Goal: Find specific page/section: Find specific page/section

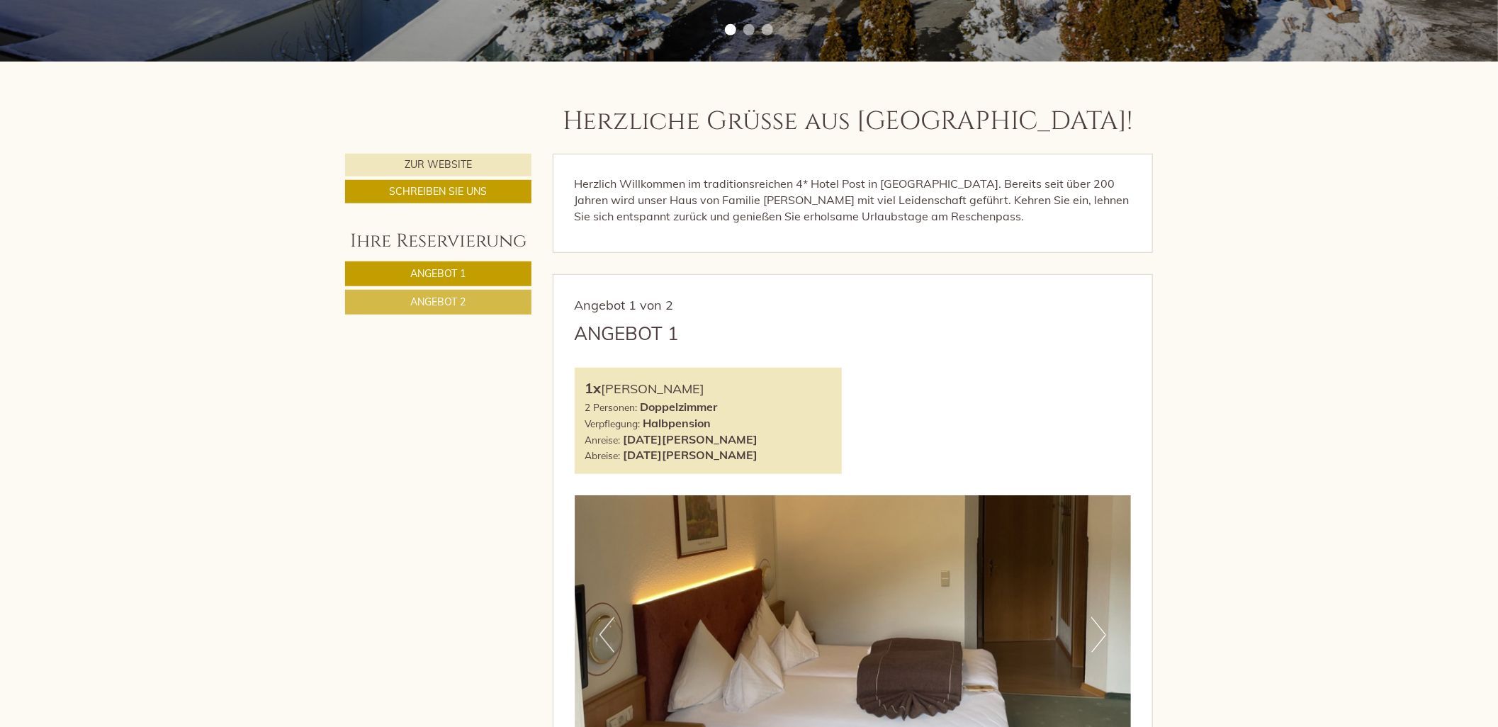
scroll to position [157, 0]
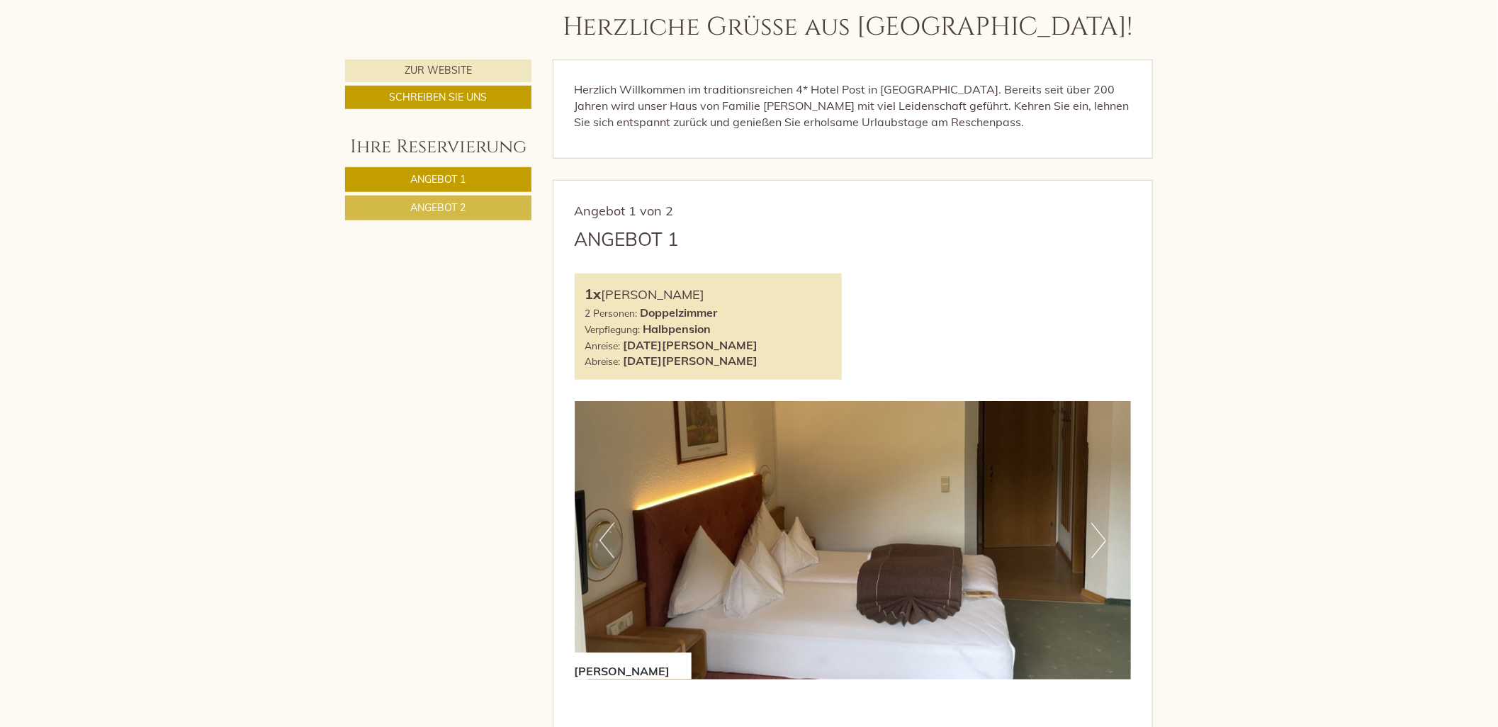
scroll to position [709, 0]
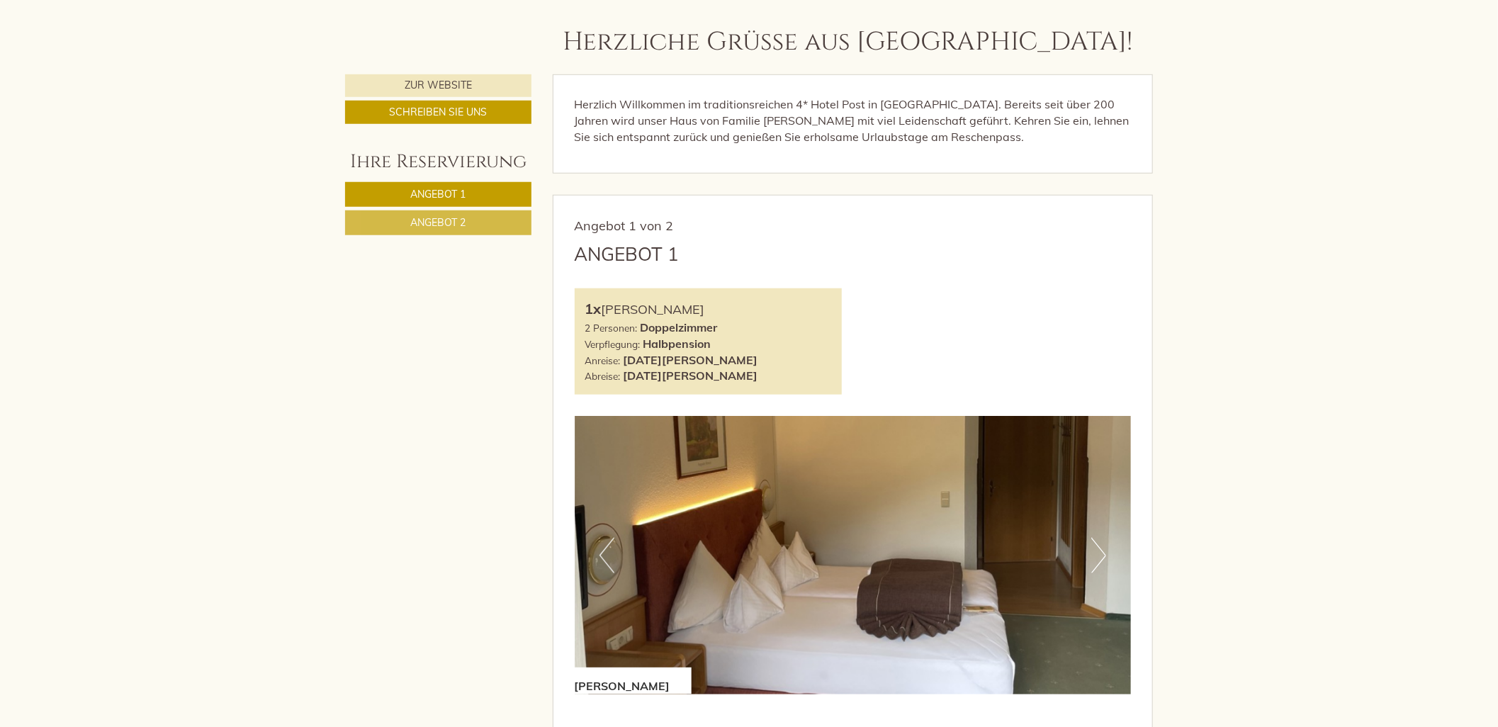
drag, startPoint x: 647, startPoint y: 237, endPoint x: 636, endPoint y: 215, distance: 24.7
click at [636, 215] on div "Angebot 1 von 2 Angebot 1 1x Doppelzimmer Fuhrmann 2 Personen: Doppelzimmer Ver…" at bounding box center [852, 572] width 599 height 753
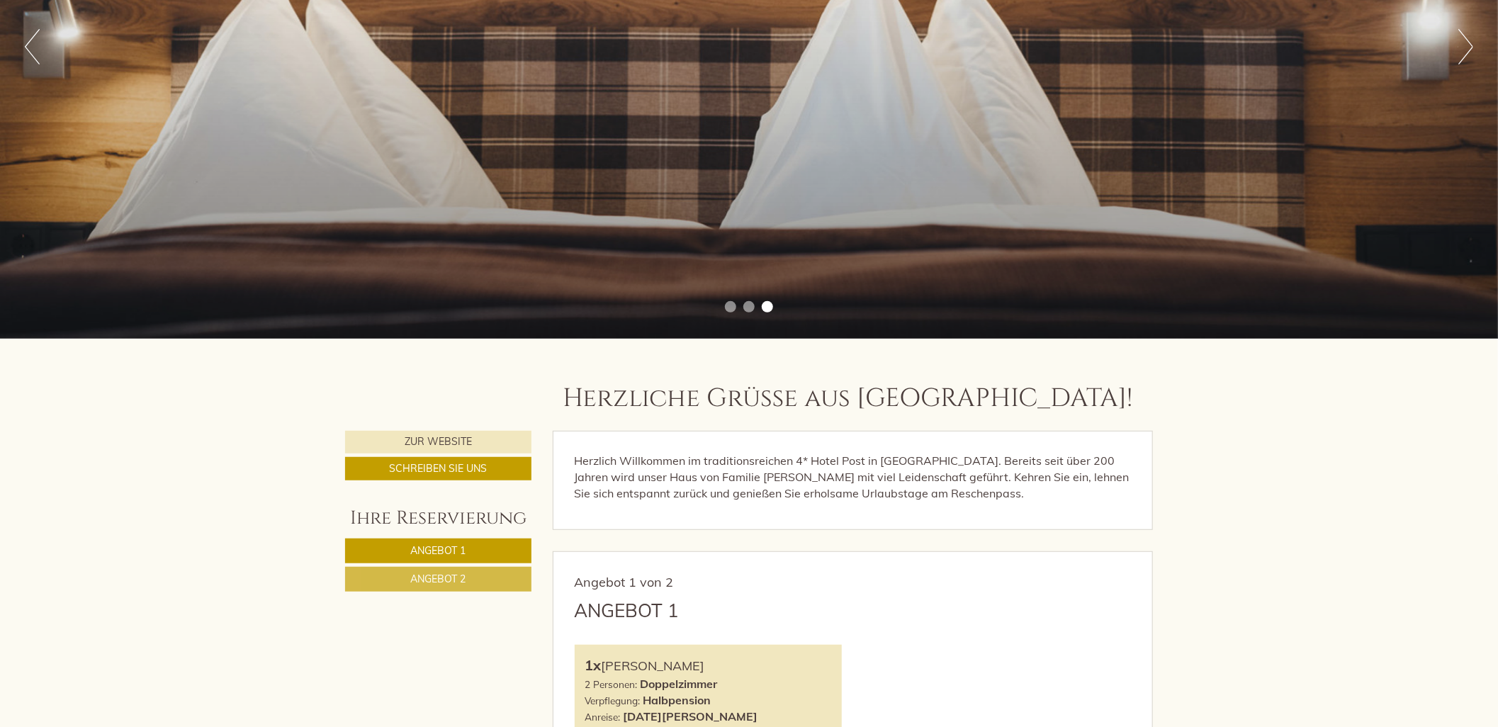
scroll to position [551, 0]
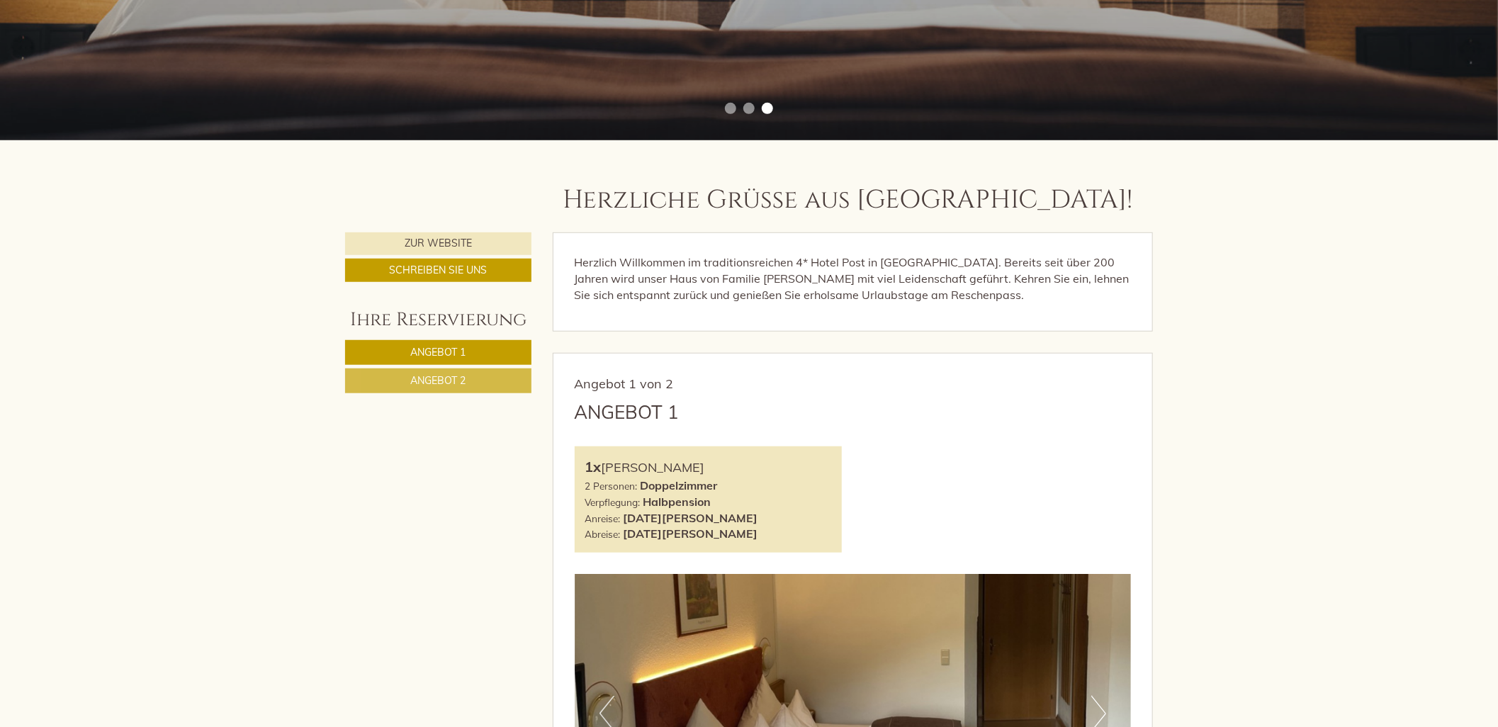
drag, startPoint x: 1280, startPoint y: 676, endPoint x: 1214, endPoint y: 677, distance: 66.6
